Goal: Task Accomplishment & Management: Use online tool/utility

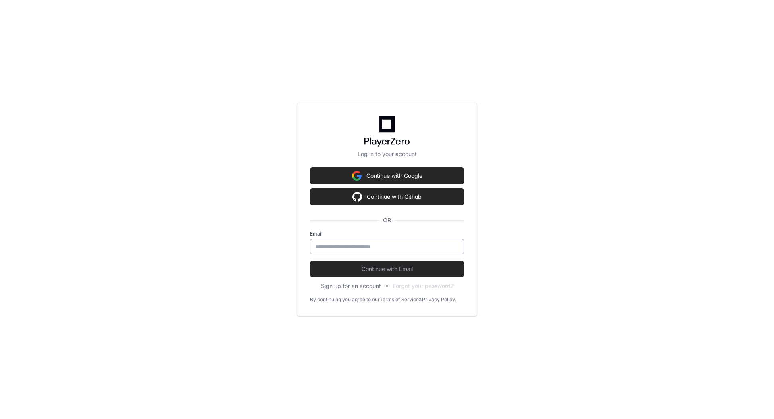
click at [358, 239] on div at bounding box center [387, 247] width 154 height 16
type input "**********"
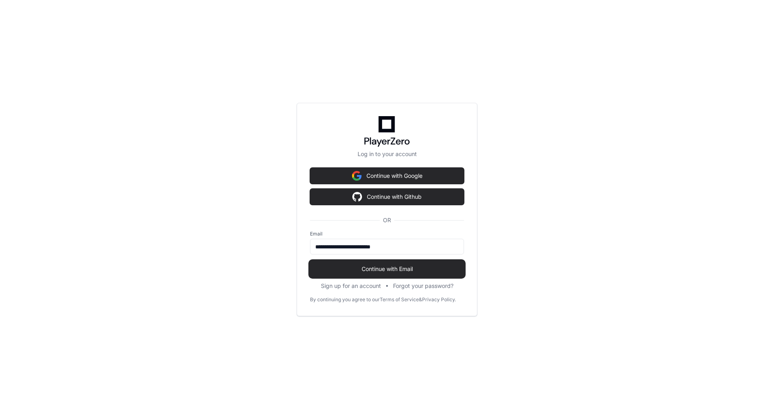
click at [375, 267] on span "Continue with Email" at bounding box center [387, 269] width 154 height 8
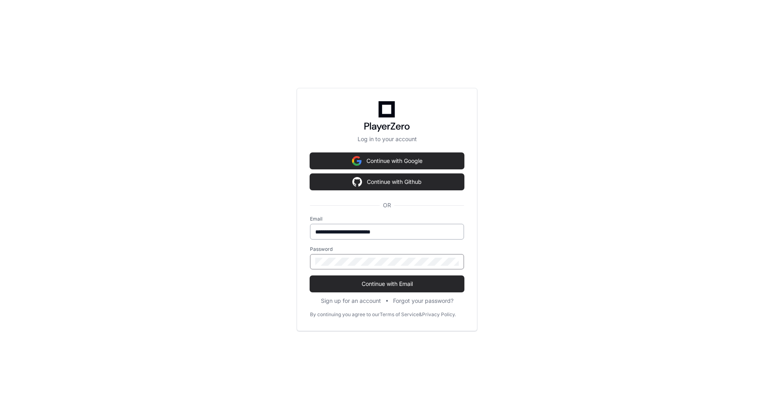
click at [409, 235] on input "**********" at bounding box center [386, 232] width 143 height 8
click at [401, 281] on span "Continue with Email" at bounding box center [387, 284] width 154 height 8
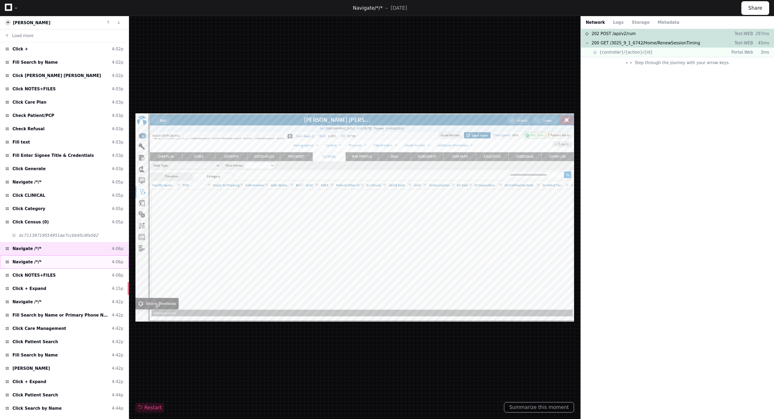
click at [45, 261] on div "Navigate /*/* 4:06p" at bounding box center [64, 261] width 129 height 13
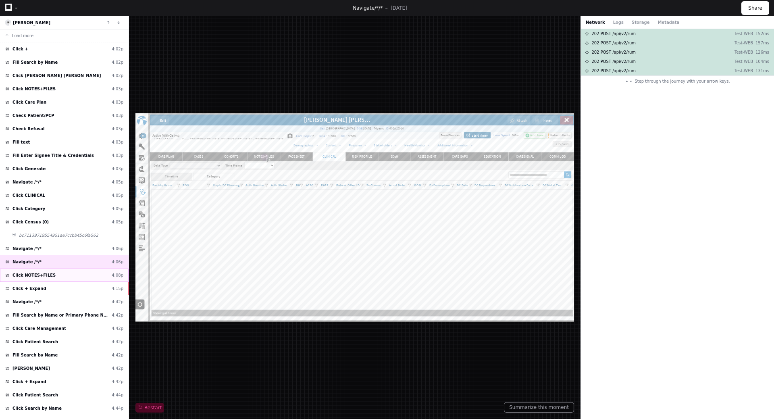
click at [86, 278] on div "Click NOTES+FILES 4:08p" at bounding box center [64, 274] width 129 height 13
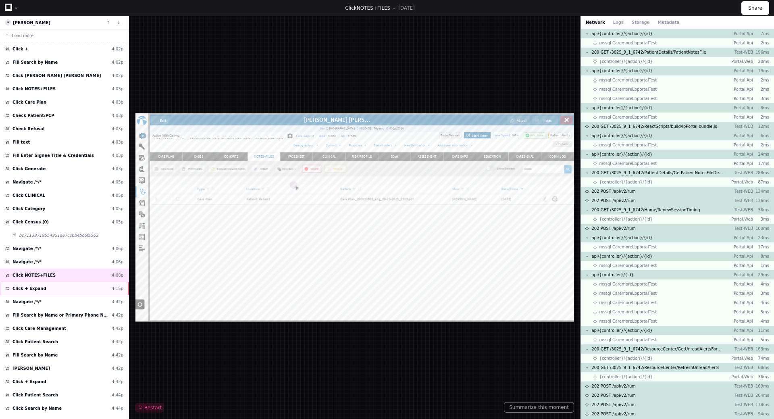
click at [66, 290] on div "Click + Expand 4:15p" at bounding box center [64, 288] width 129 height 13
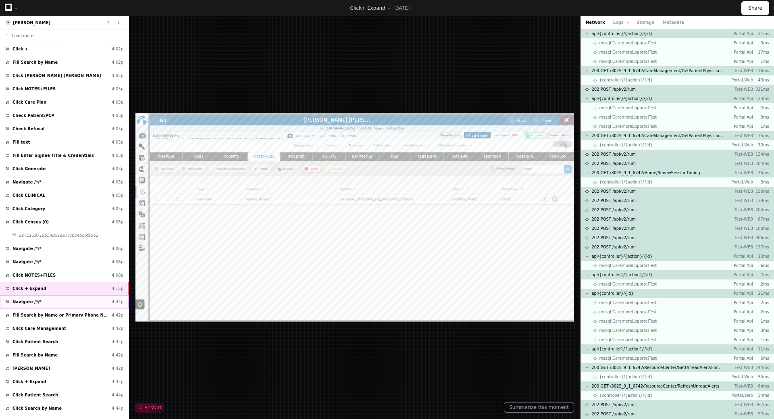
click at [60, 303] on div "Navigate /*/* 4:42p" at bounding box center [64, 301] width 129 height 13
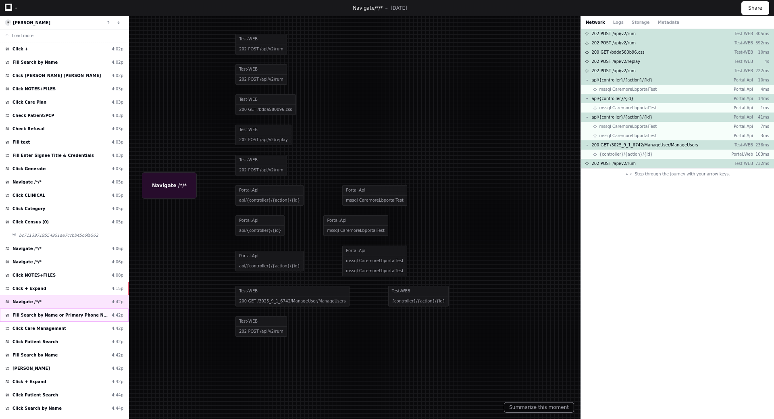
click at [58, 316] on span "Fill Search by Name or Primary Phone Number" at bounding box center [60, 315] width 96 height 6
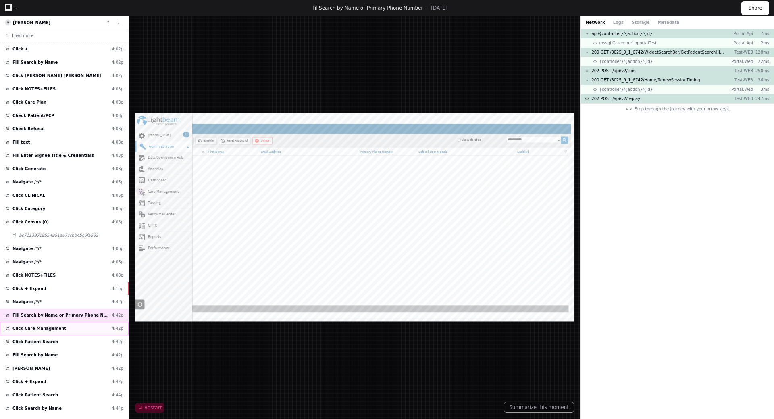
click at [49, 329] on span "Click Care Management" at bounding box center [39, 328] width 54 height 6
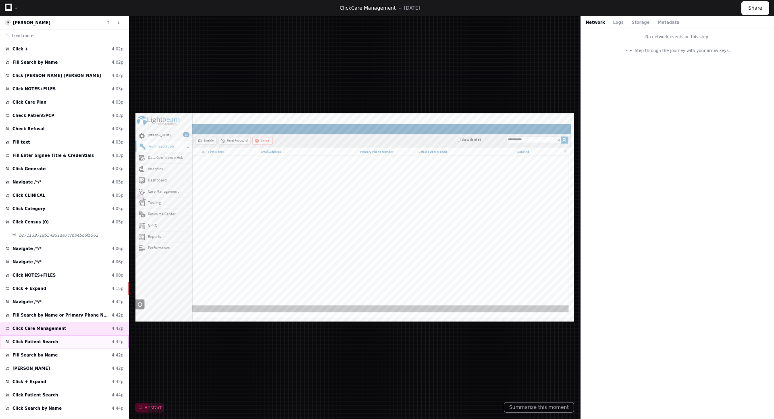
click at [48, 342] on span "Click Patient Search" at bounding box center [35, 342] width 46 height 6
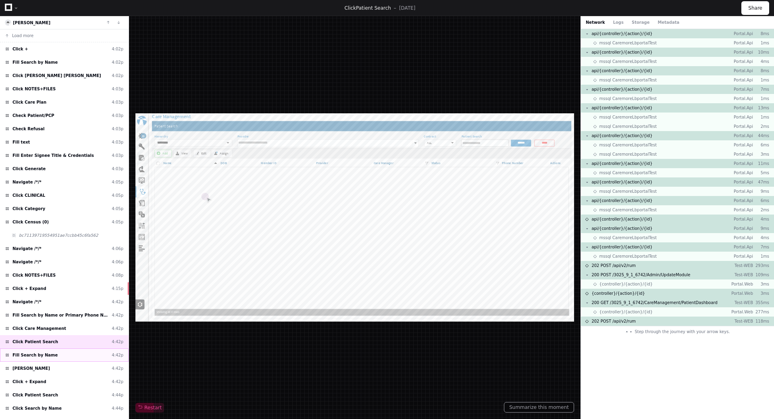
click at [49, 352] on div "Fill Search by Name 4:42p" at bounding box center [64, 354] width 129 height 13
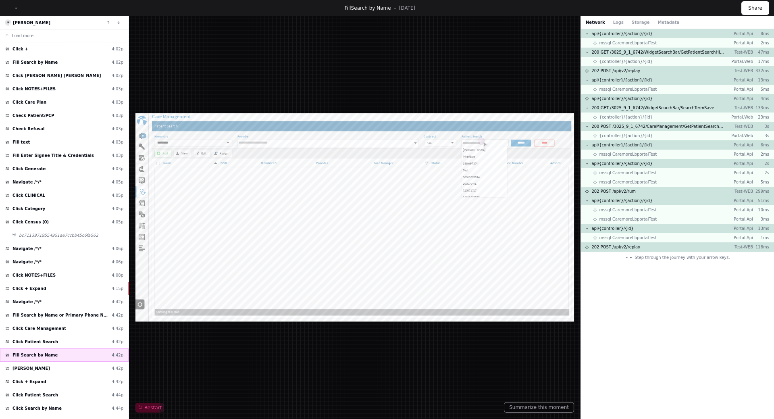
type input "**********"
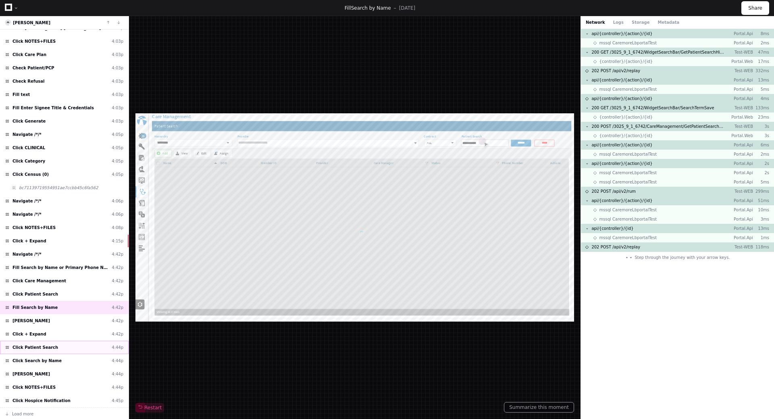
scroll to position [48, 0]
click at [67, 318] on div "Click SHARDA, VIJAY 4:42p" at bounding box center [64, 319] width 129 height 13
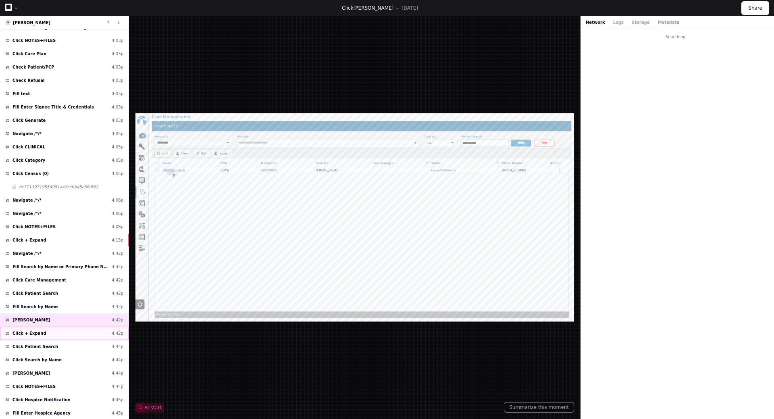
click at [59, 335] on div "Click + Expand 4:42p" at bounding box center [64, 332] width 129 height 13
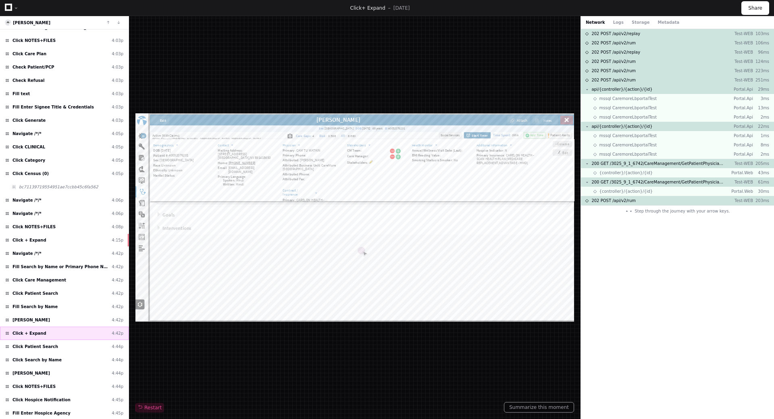
click at [23, 339] on div "Click + Expand 4:42p" at bounding box center [64, 332] width 129 height 13
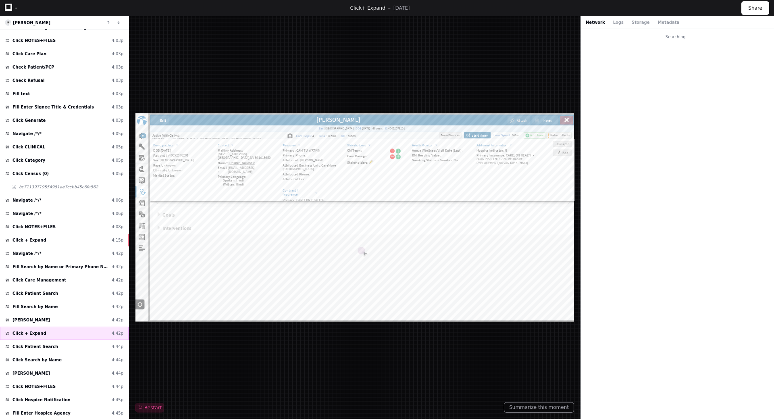
click at [26, 333] on span "Click + Expand" at bounding box center [29, 333] width 34 height 6
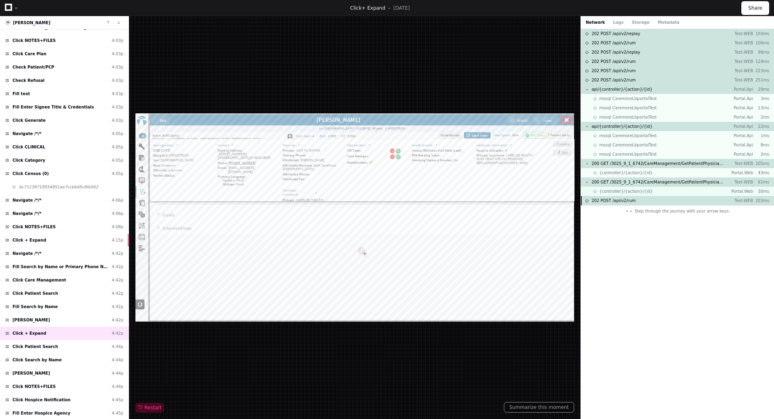
click at [646, 194] on div "{controller}/{action}/{id} Portal.Web 30ms" at bounding box center [677, 191] width 193 height 9
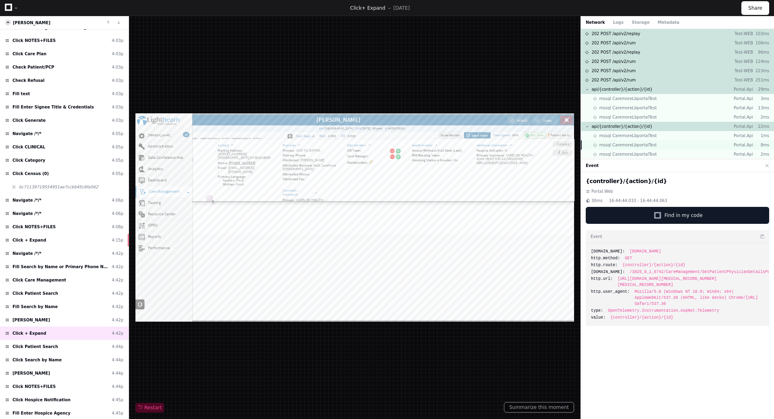
click at [635, 145] on span "mssql CaremoreLbportalTest" at bounding box center [628, 145] width 58 height 6
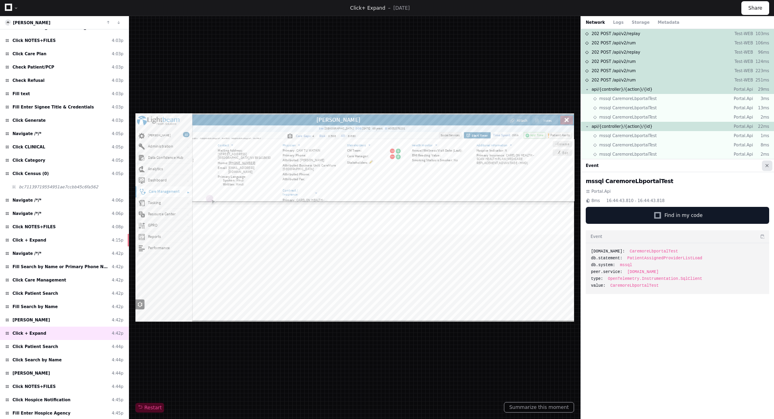
click at [764, 166] on button at bounding box center [767, 165] width 10 height 10
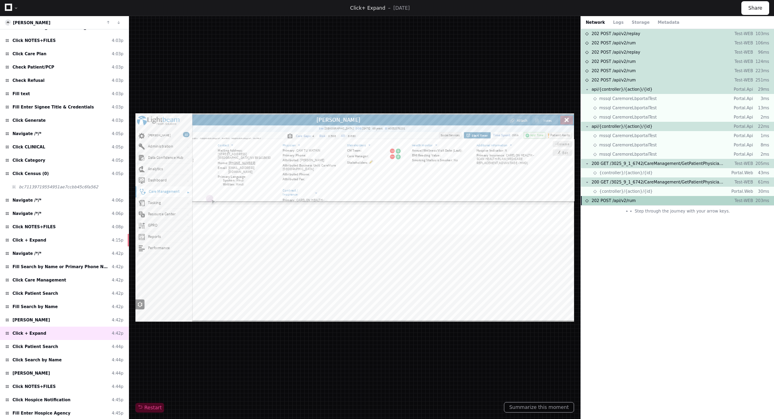
click at [628, 203] on span "202 POST /api/v2/rum" at bounding box center [613, 200] width 44 height 6
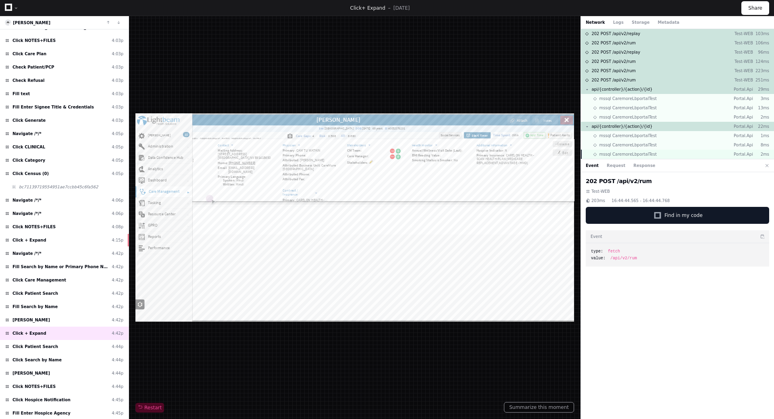
click at [625, 154] on span "mssql CaremoreLbportalTest" at bounding box center [628, 154] width 58 height 6
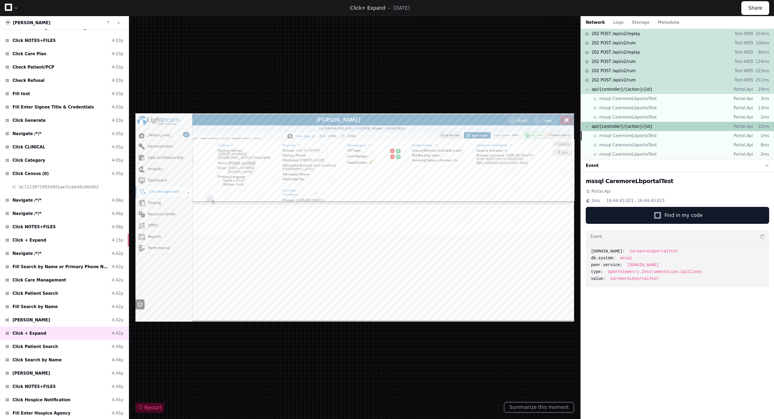
click at [623, 129] on span "api/{controller}/{action}/{id}" at bounding box center [621, 126] width 61 height 6
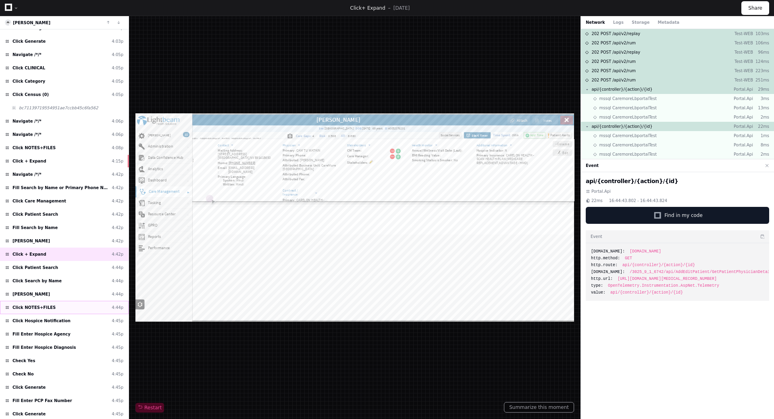
scroll to position [129, 0]
click at [50, 323] on div "Click Hospice Notification 4:45p" at bounding box center [64, 318] width 129 height 13
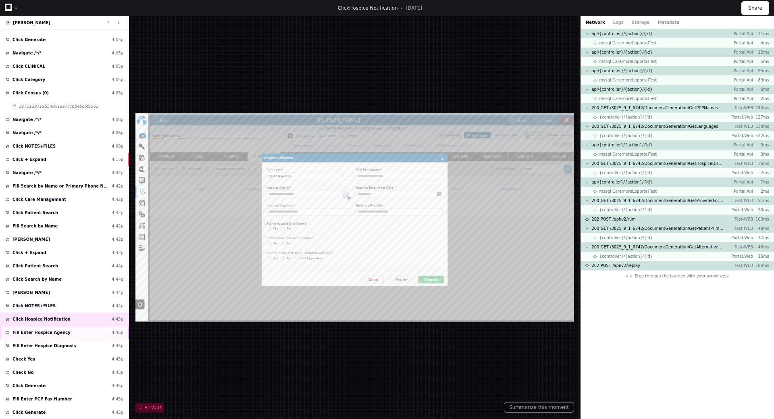
click at [46, 332] on span "Fill Enter Hospice Agency" at bounding box center [41, 332] width 58 height 6
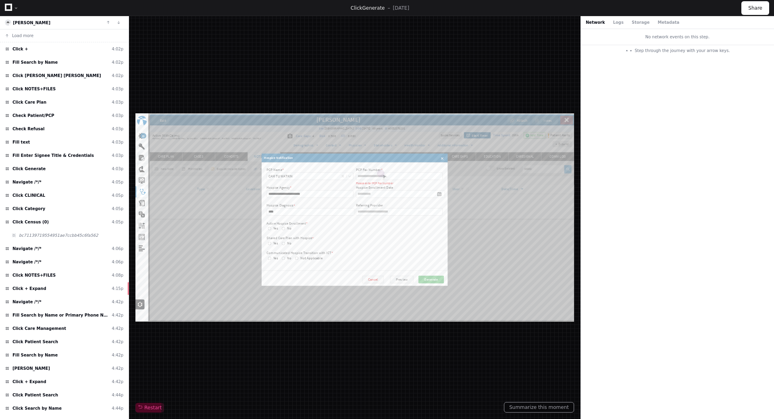
scroll to position [248, 0]
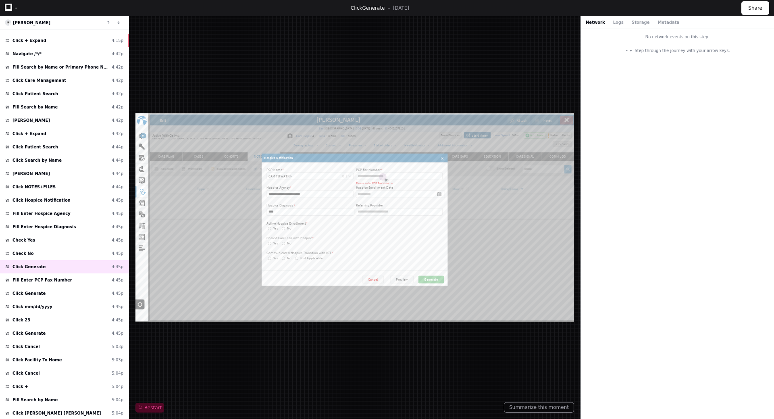
click at [67, 280] on div "Fill Enter PCP Fax Number 4:45p" at bounding box center [64, 279] width 129 height 13
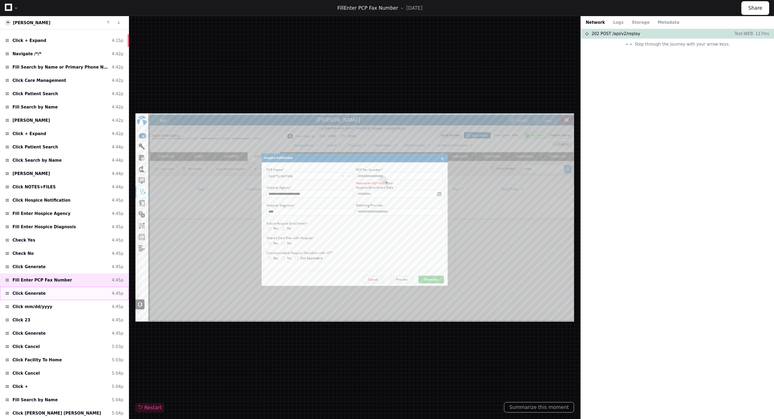
type input "**********"
click at [61, 292] on div "Click Generate 4:45p" at bounding box center [64, 293] width 129 height 13
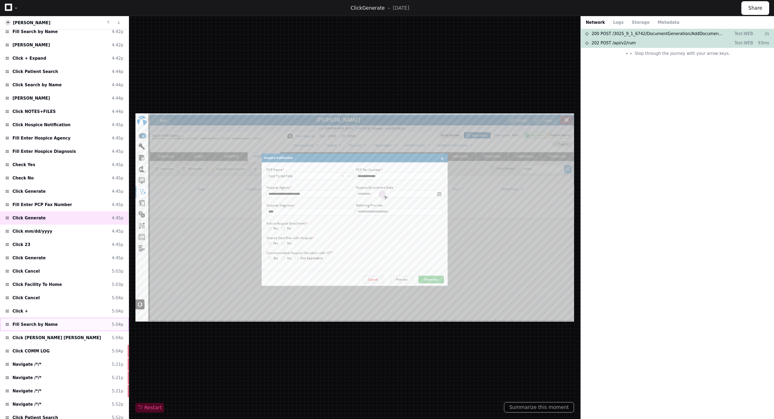
scroll to position [369, 0]
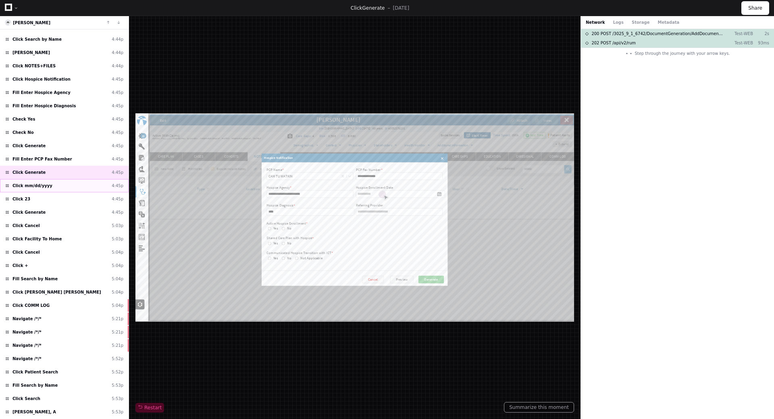
click at [67, 189] on div "Click mm/dd/yyyy 4:45p" at bounding box center [64, 185] width 129 height 13
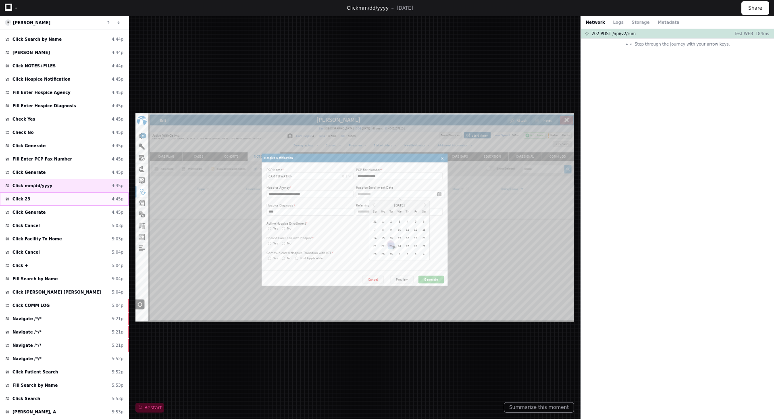
click at [68, 201] on div "Click 23 4:45p" at bounding box center [64, 198] width 129 height 13
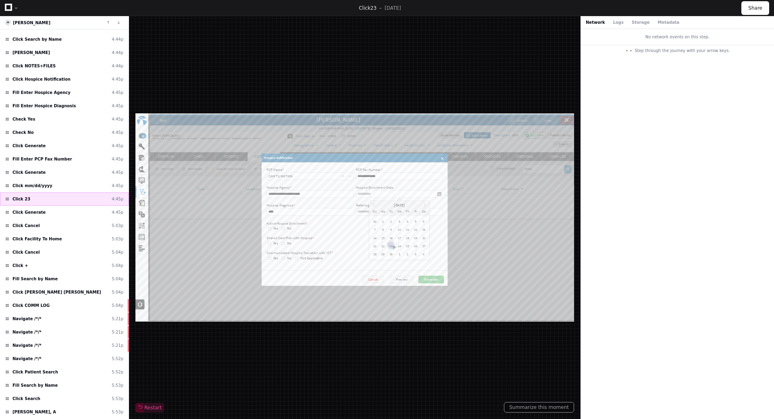
type input "**********"
click at [70, 213] on div "Click Generate 4:45p" at bounding box center [64, 212] width 129 height 13
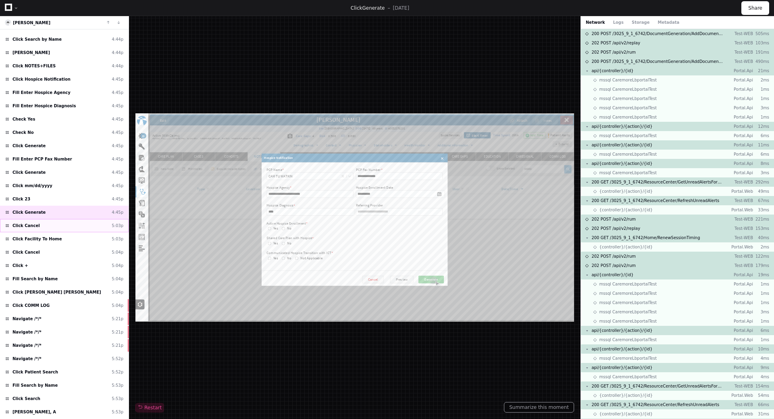
click at [60, 219] on div "Click Cancel 5:03p" at bounding box center [64, 225] width 129 height 13
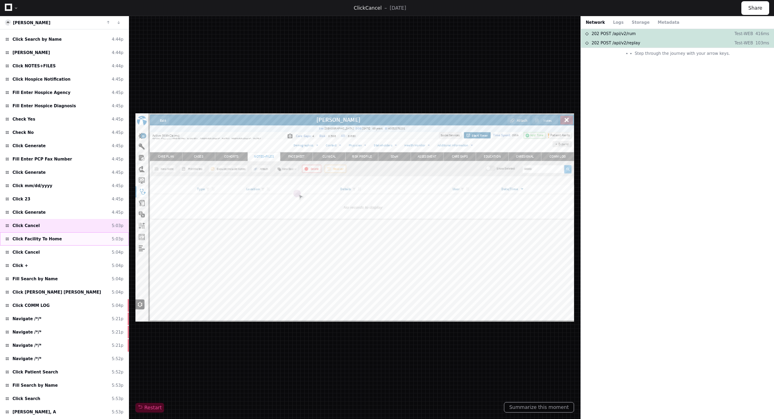
click at [57, 236] on div "Click Facility To Home 5:03p" at bounding box center [64, 238] width 129 height 13
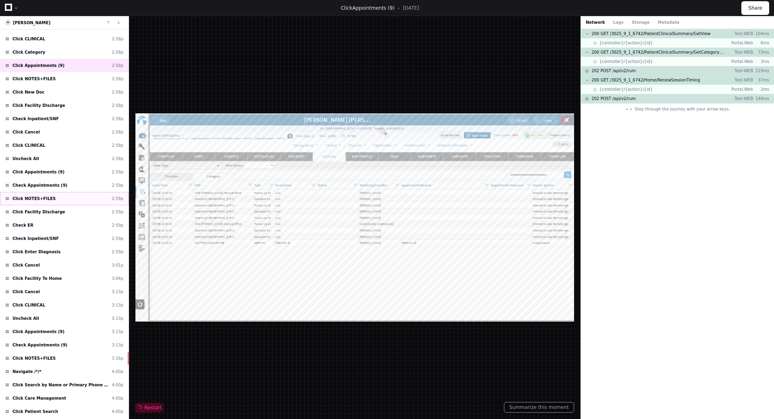
scroll to position [201, 0]
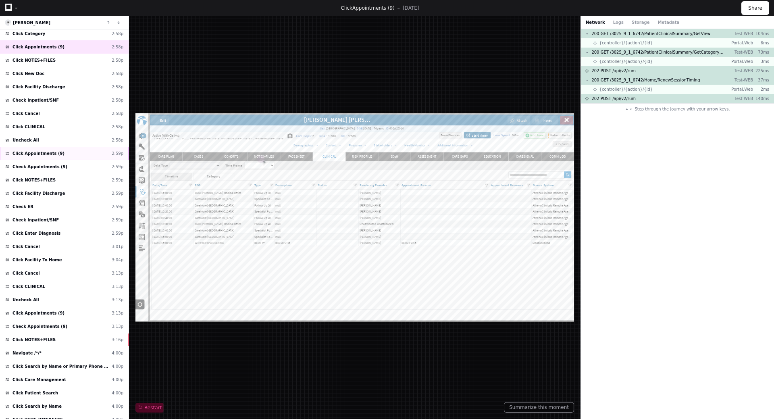
click at [69, 153] on div "Click Appointments (9) 2:59p" at bounding box center [64, 153] width 129 height 13
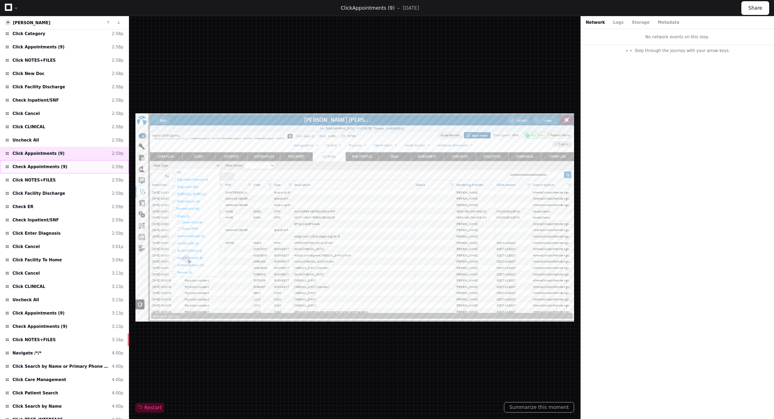
click at [65, 166] on div "Check Appointments (9) 2:59p" at bounding box center [64, 166] width 129 height 13
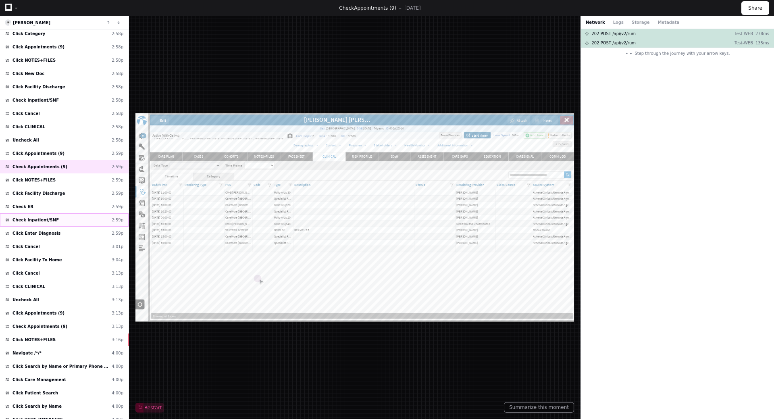
scroll to position [242, 0]
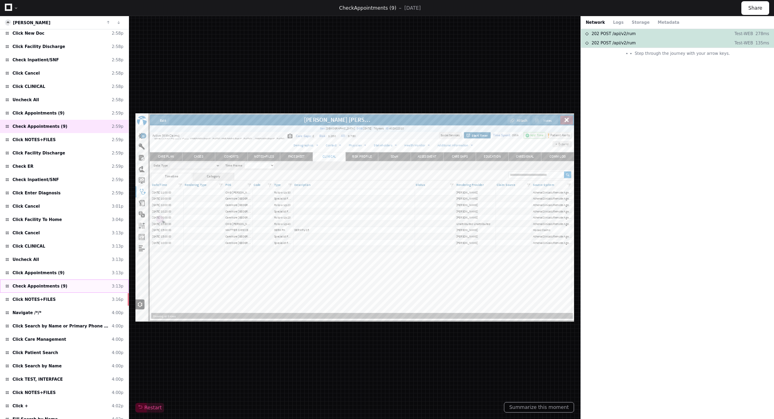
click at [79, 289] on div "Check Appointments (9) 3:13p" at bounding box center [64, 285] width 129 height 13
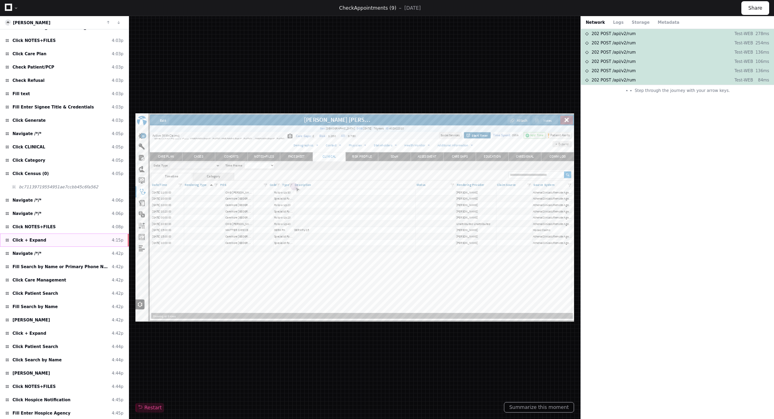
scroll to position [564, 0]
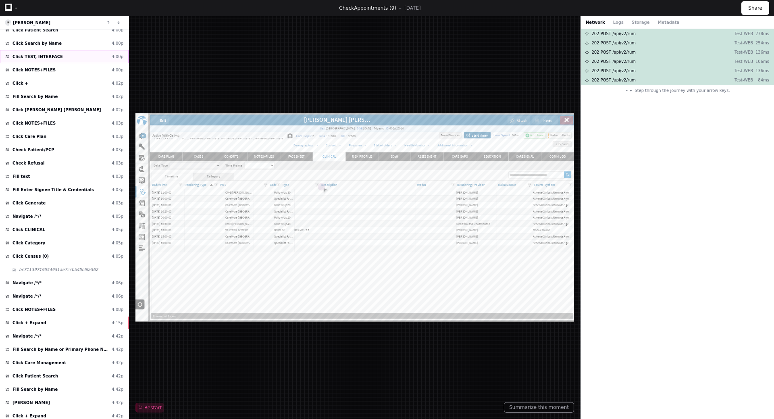
click at [41, 58] on span "Click TEST, INTERFACE" at bounding box center [37, 57] width 50 height 6
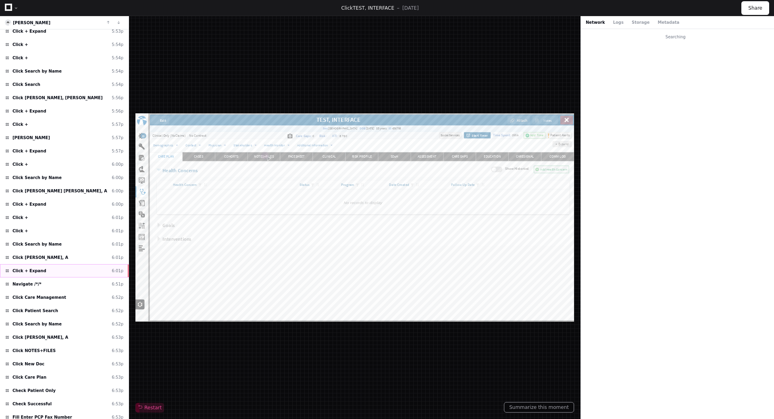
scroll to position [1445, 0]
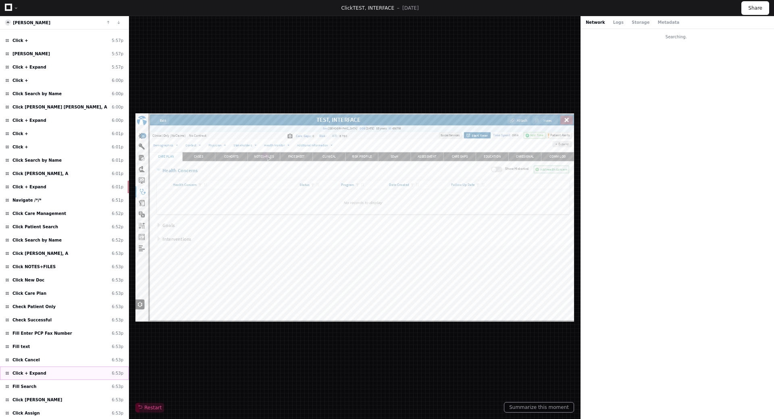
click at [58, 371] on div "Click + Expand 6:53p" at bounding box center [64, 372] width 129 height 13
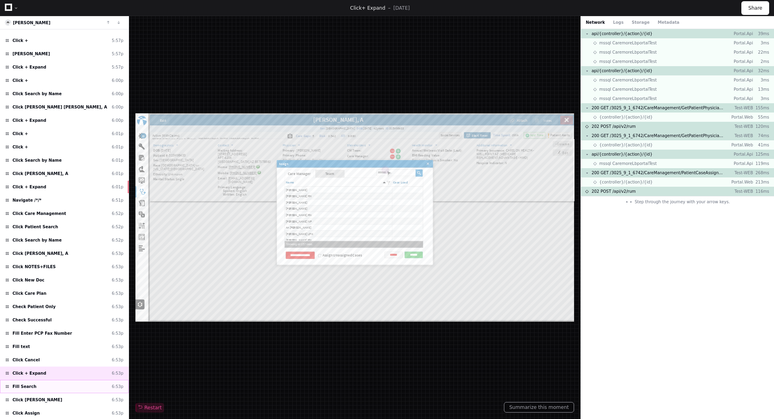
click at [57, 383] on div "Fill Search 6:53p" at bounding box center [64, 386] width 129 height 13
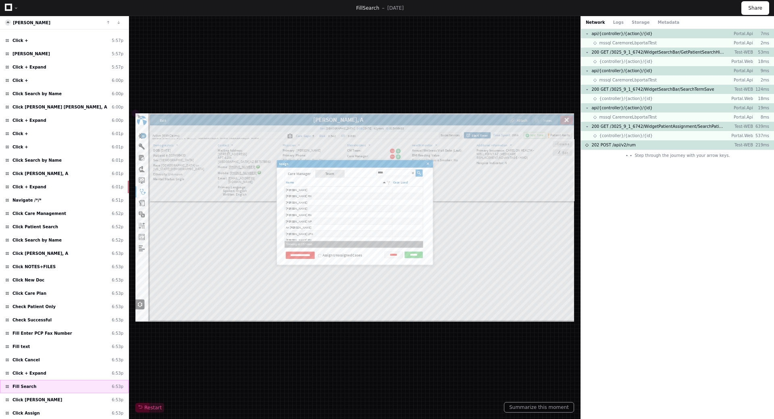
type input "*****"
click at [55, 399] on div "Click Resha Ismail 6:53p" at bounding box center [64, 399] width 129 height 13
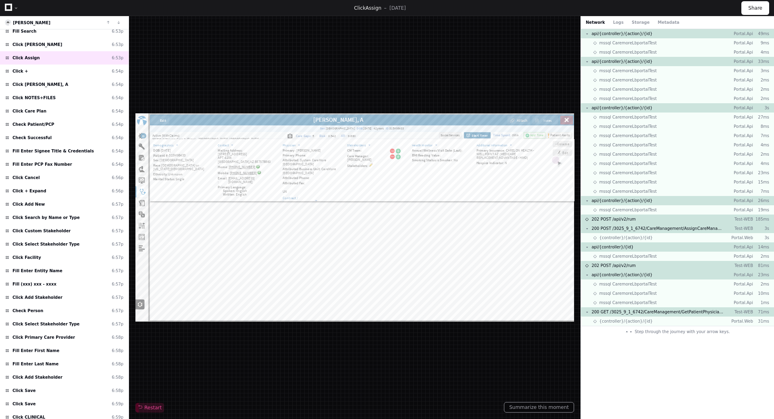
scroll to position [1723, 0]
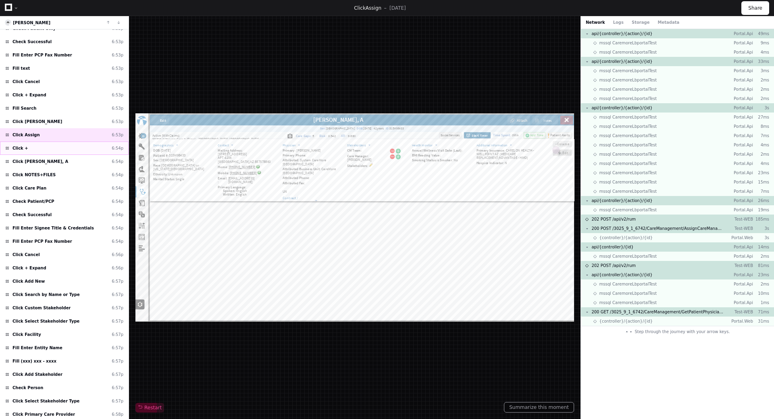
click at [68, 153] on div "Click + 6:54p" at bounding box center [64, 147] width 129 height 13
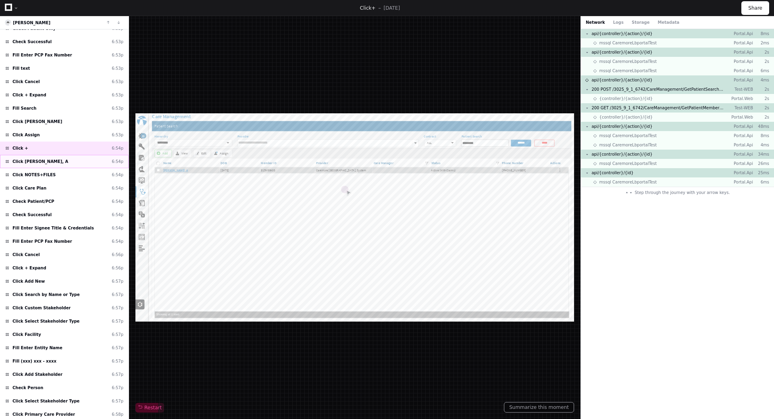
click at [67, 161] on div "Click [PERSON_NAME], A 6:54p" at bounding box center [64, 161] width 129 height 13
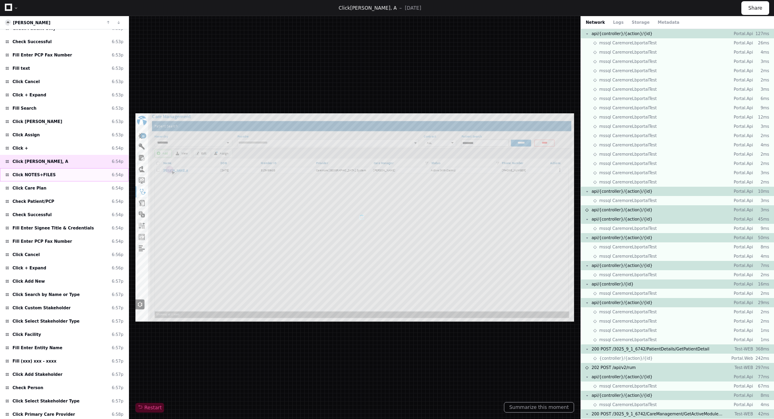
click at [66, 172] on div "Click NOTES+FILES 6:54p" at bounding box center [64, 174] width 129 height 13
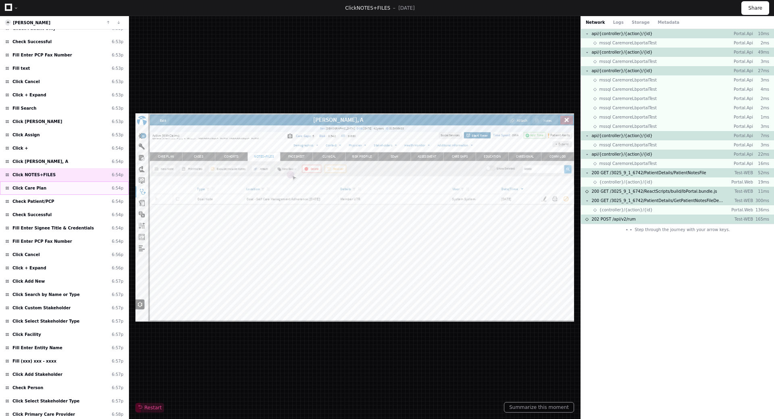
click at [67, 192] on div "Click Care Plan 6:54p" at bounding box center [64, 187] width 129 height 13
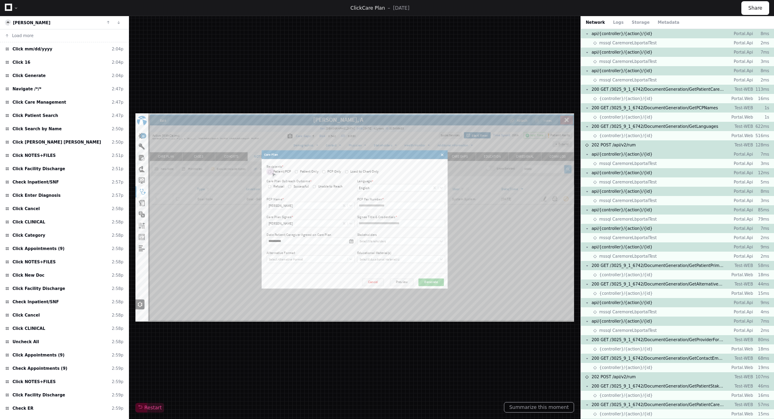
scroll to position [1723, 0]
